Goal: Task Accomplishment & Management: Manage account settings

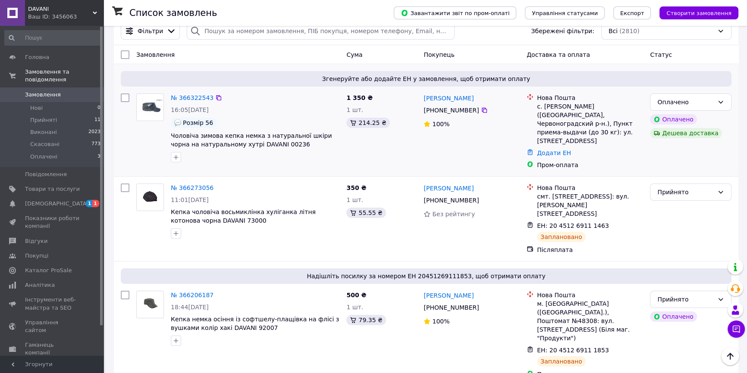
scroll to position [78, 0]
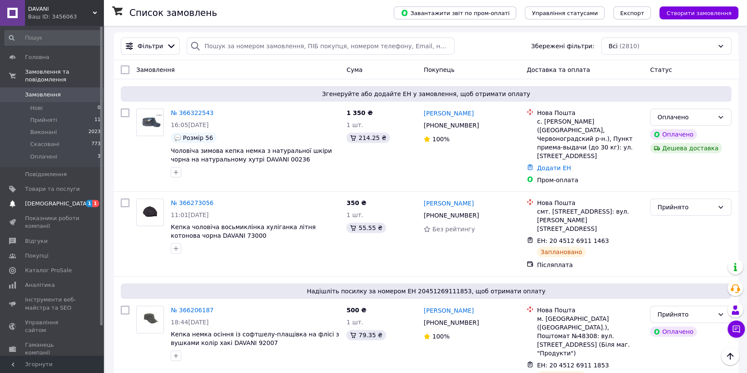
click at [47, 197] on link "[DEMOGRAPHIC_DATA] 1 1" at bounding box center [53, 204] width 106 height 15
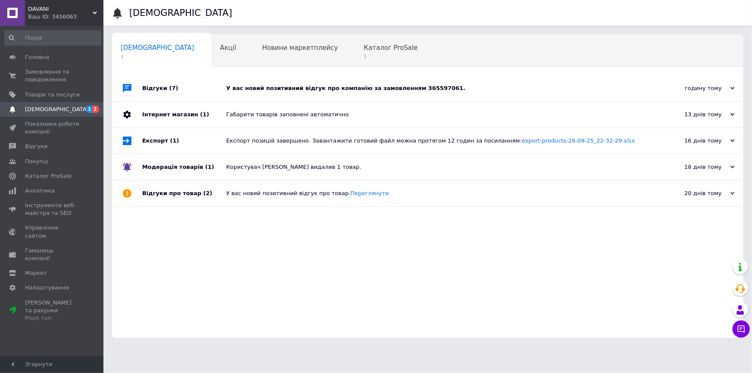
click at [301, 87] on div "У вас новий позитивний відгук про компанію за замовленням 365597061." at bounding box center [437, 89] width 423 height 8
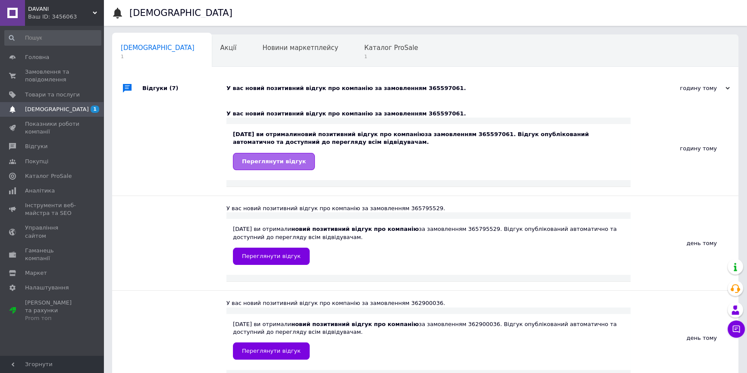
click at [279, 163] on span "Переглянути відгук" at bounding box center [274, 161] width 64 height 6
click at [364, 51] on span "Каталог ProSale" at bounding box center [391, 48] width 54 height 8
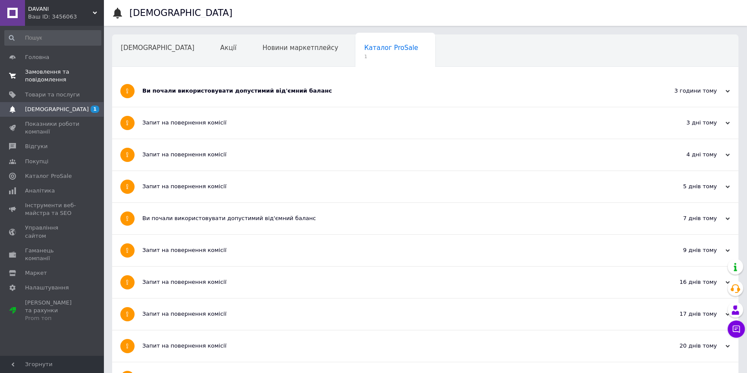
click at [42, 72] on span "Замовлення та повідомлення" at bounding box center [52, 76] width 55 height 16
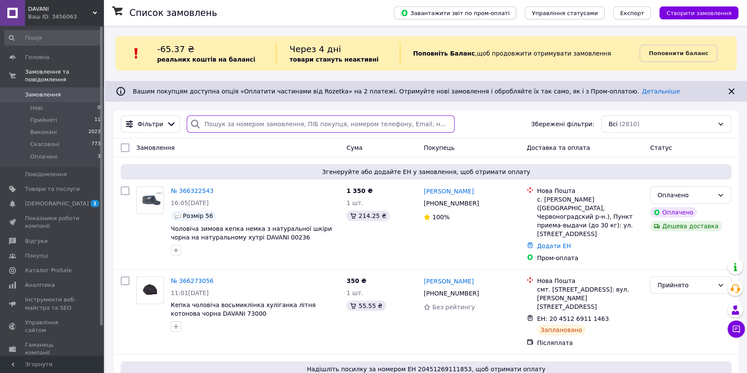
click at [267, 122] on input "search" at bounding box center [320, 124] width 267 height 17
paste input "364635085"
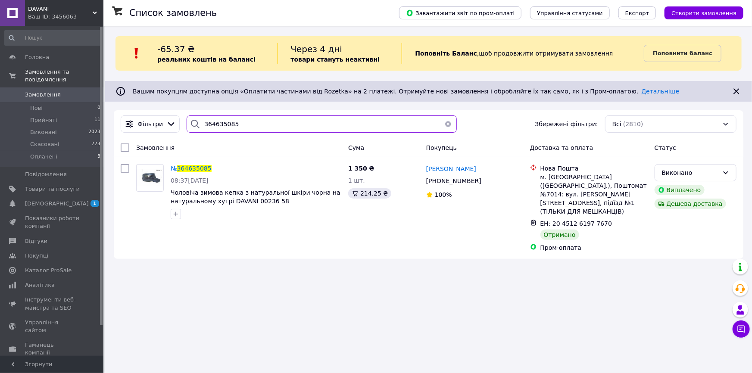
type input "364635085"
click at [443, 124] on button "button" at bounding box center [448, 124] width 17 height 17
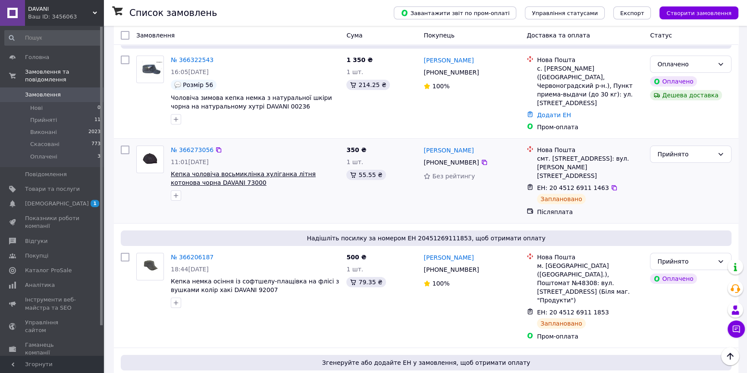
scroll to position [117, 0]
